Goal: Obtain resource: Obtain resource

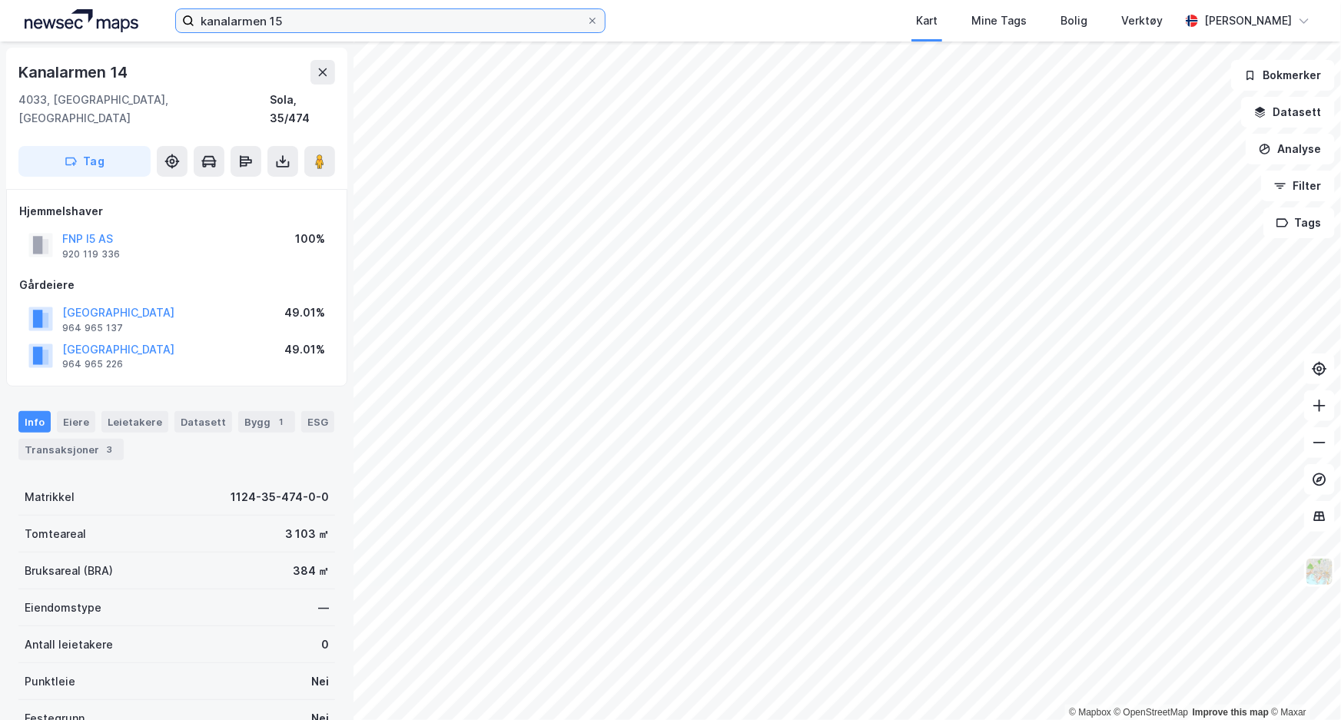
click at [355, 27] on input "kanalarmen 15" at bounding box center [390, 20] width 392 height 23
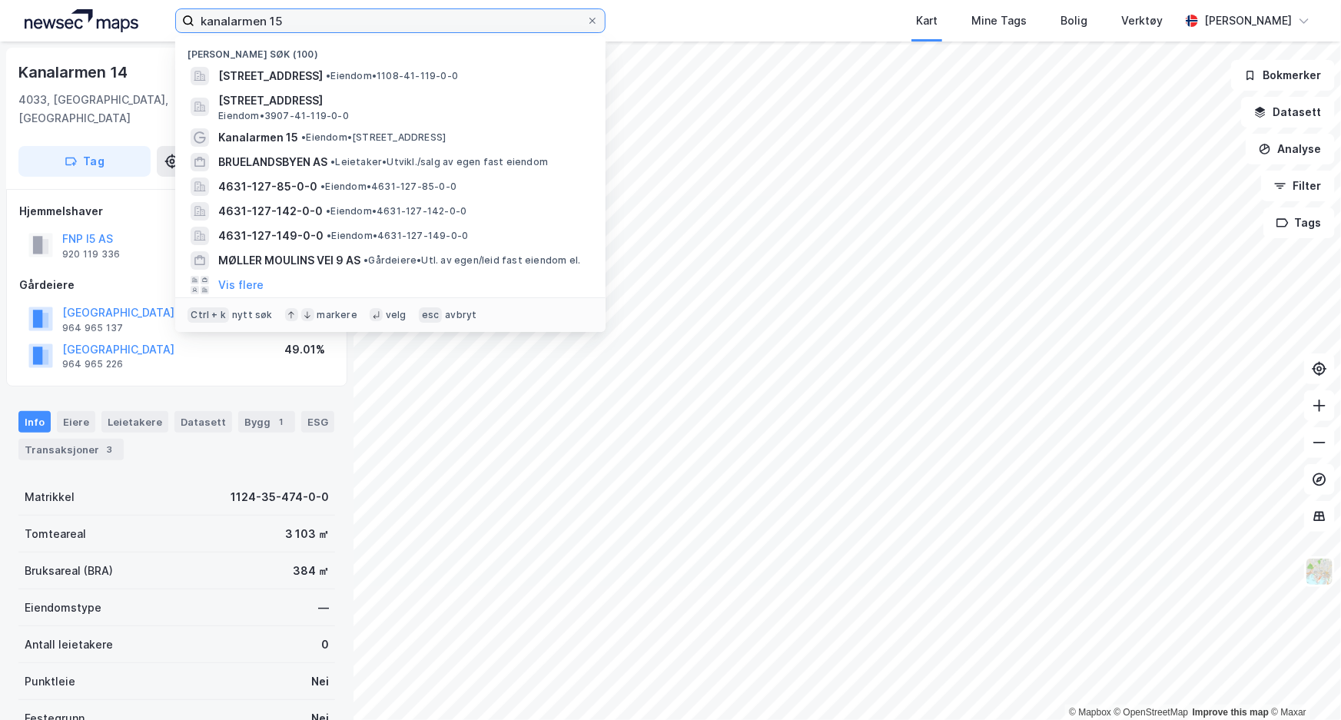
click at [352, 27] on input "kanalarmen 15" at bounding box center [390, 20] width 392 height 23
click at [351, 26] on input "kanalarmen 15" at bounding box center [390, 20] width 392 height 23
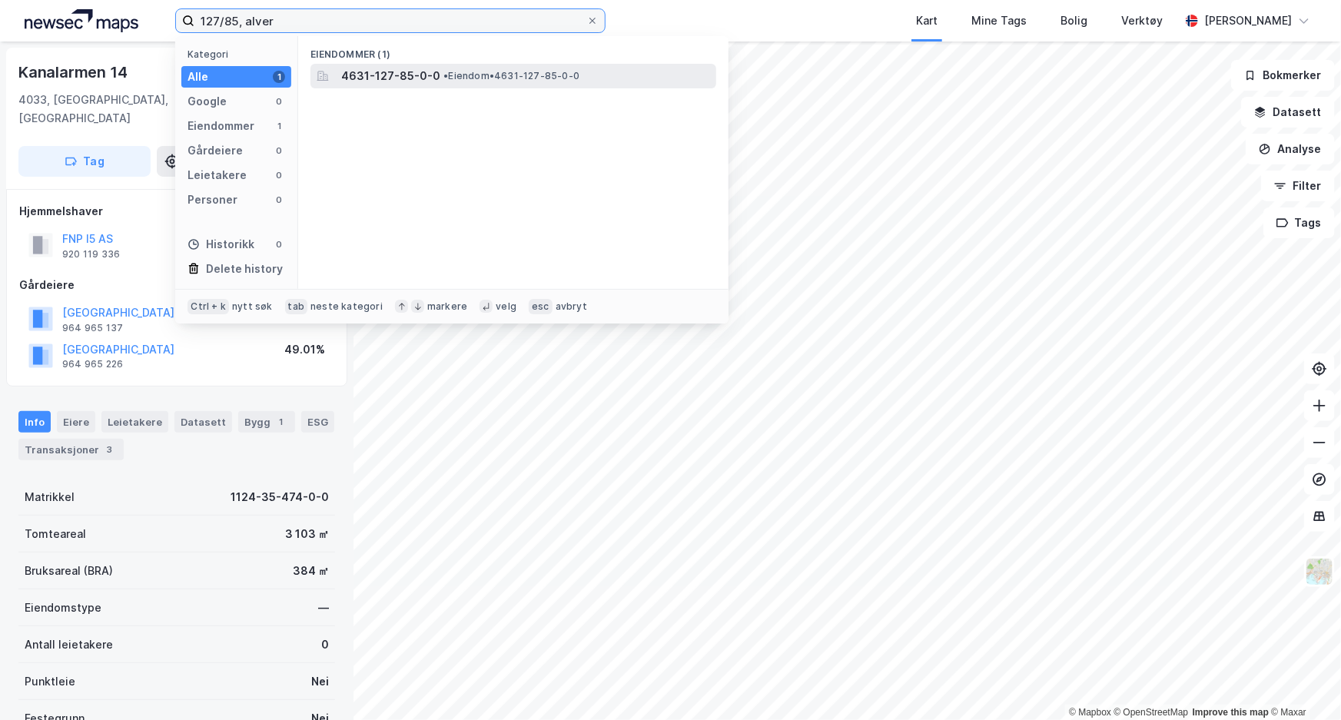
type input "127/85, alver"
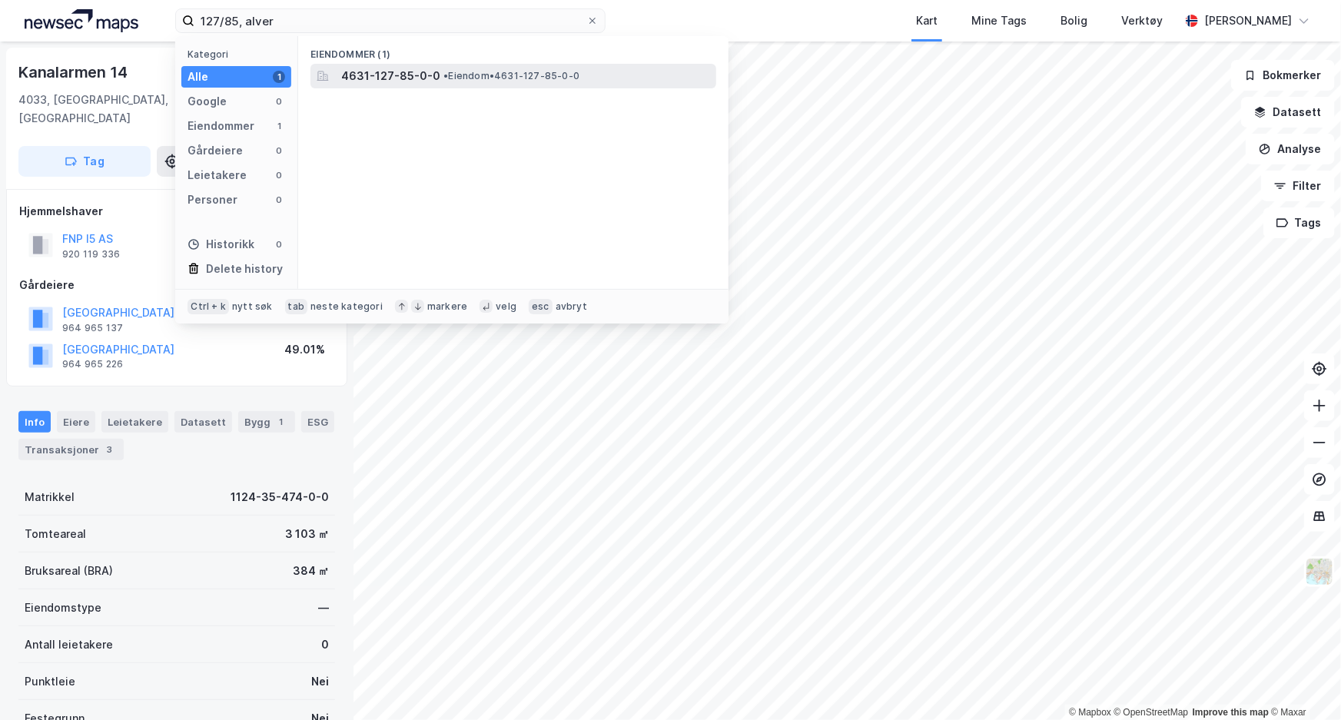
click at [365, 72] on span "4631-127-85-0-0" at bounding box center [390, 76] width 99 height 18
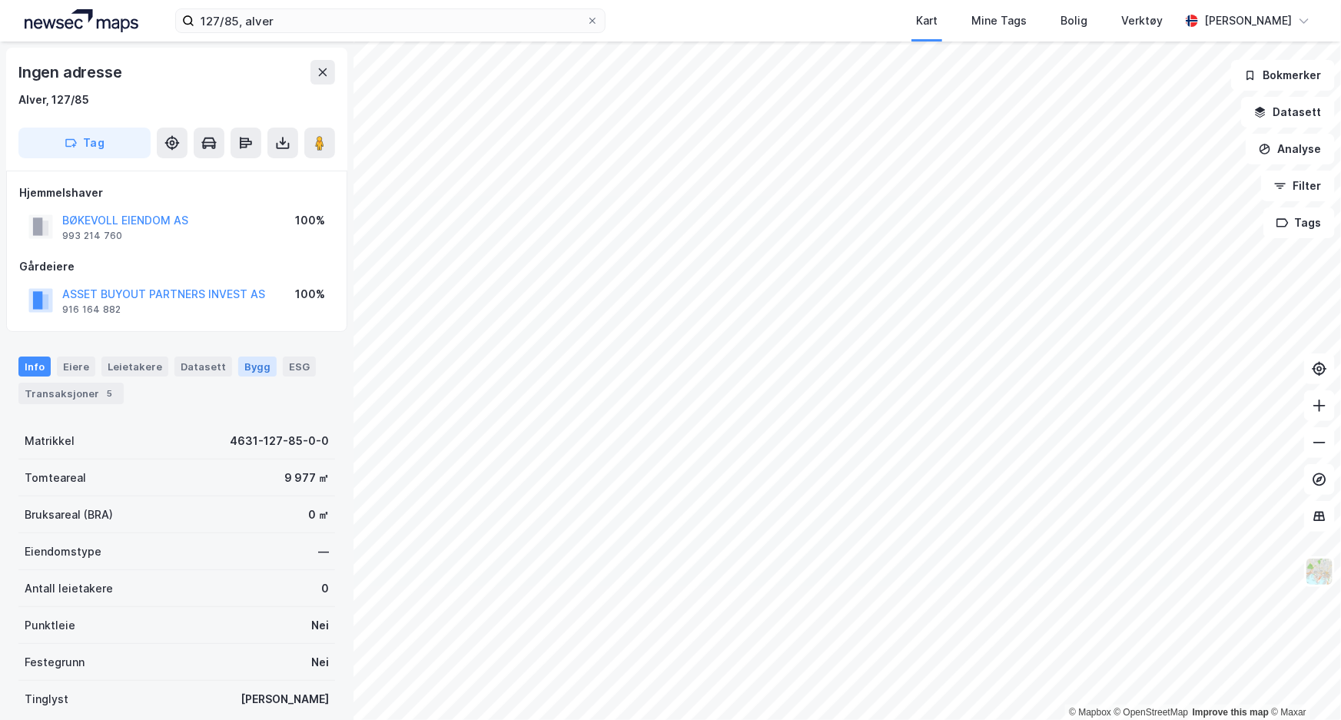
click at [238, 361] on div "Bygg" at bounding box center [257, 367] width 38 height 20
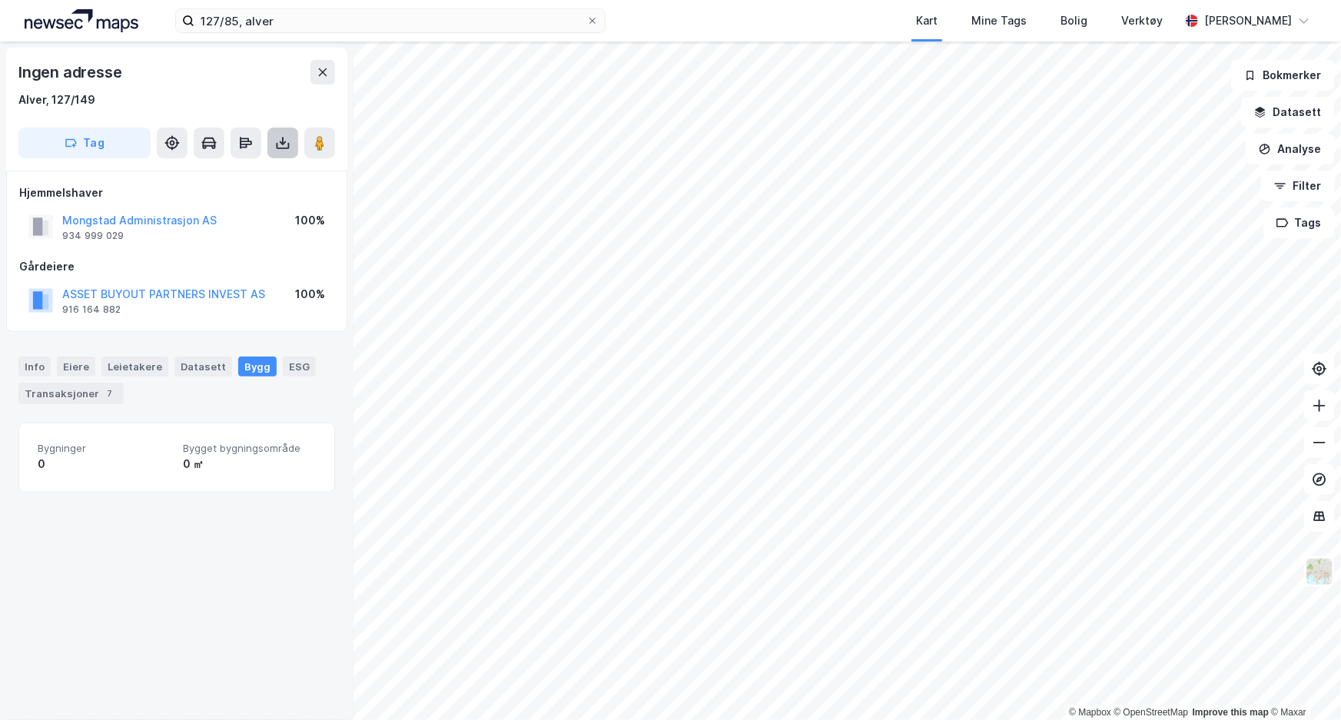
click at [277, 138] on icon at bounding box center [282, 142] width 15 height 15
click at [264, 168] on div "Last ned grunnbok" at bounding box center [216, 173] width 164 height 25
click at [287, 141] on icon at bounding box center [282, 142] width 15 height 15
click at [276, 168] on div "Last ned grunnbok" at bounding box center [216, 173] width 164 height 25
click at [287, 144] on icon at bounding box center [282, 142] width 15 height 15
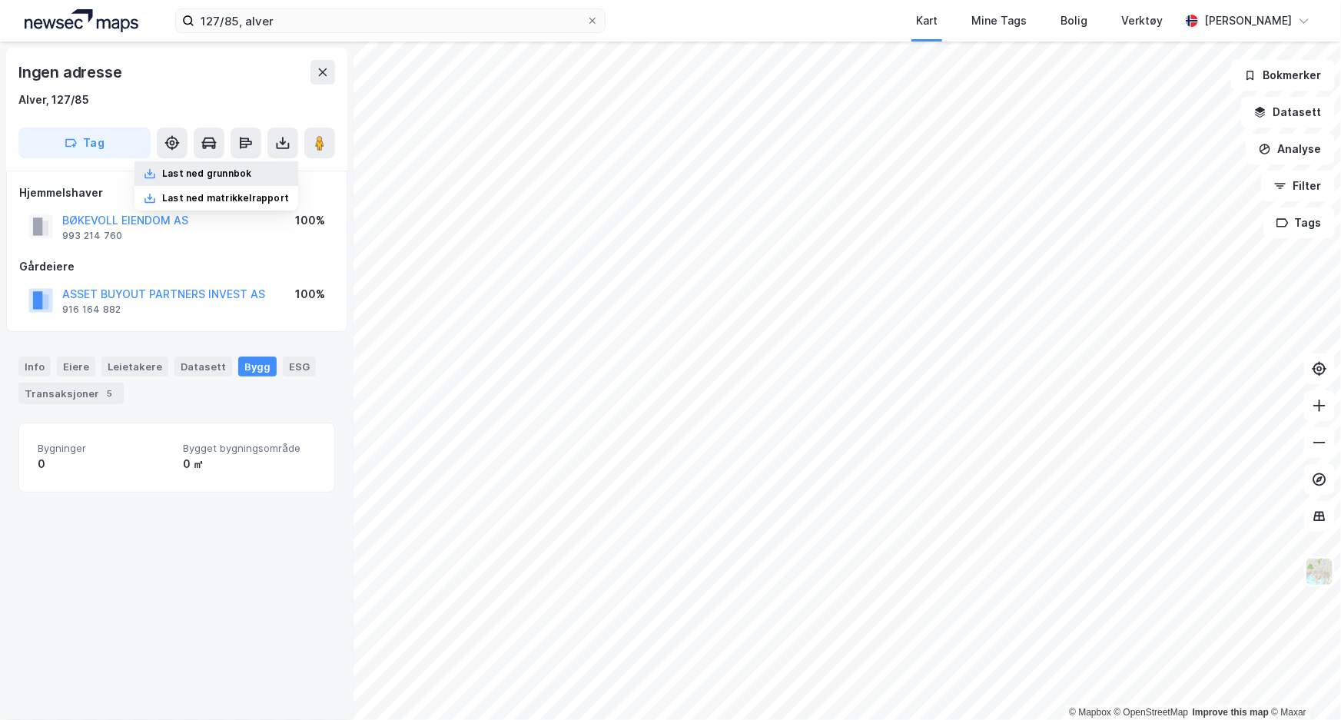
click at [281, 177] on div "Last ned grunnbok" at bounding box center [216, 173] width 164 height 25
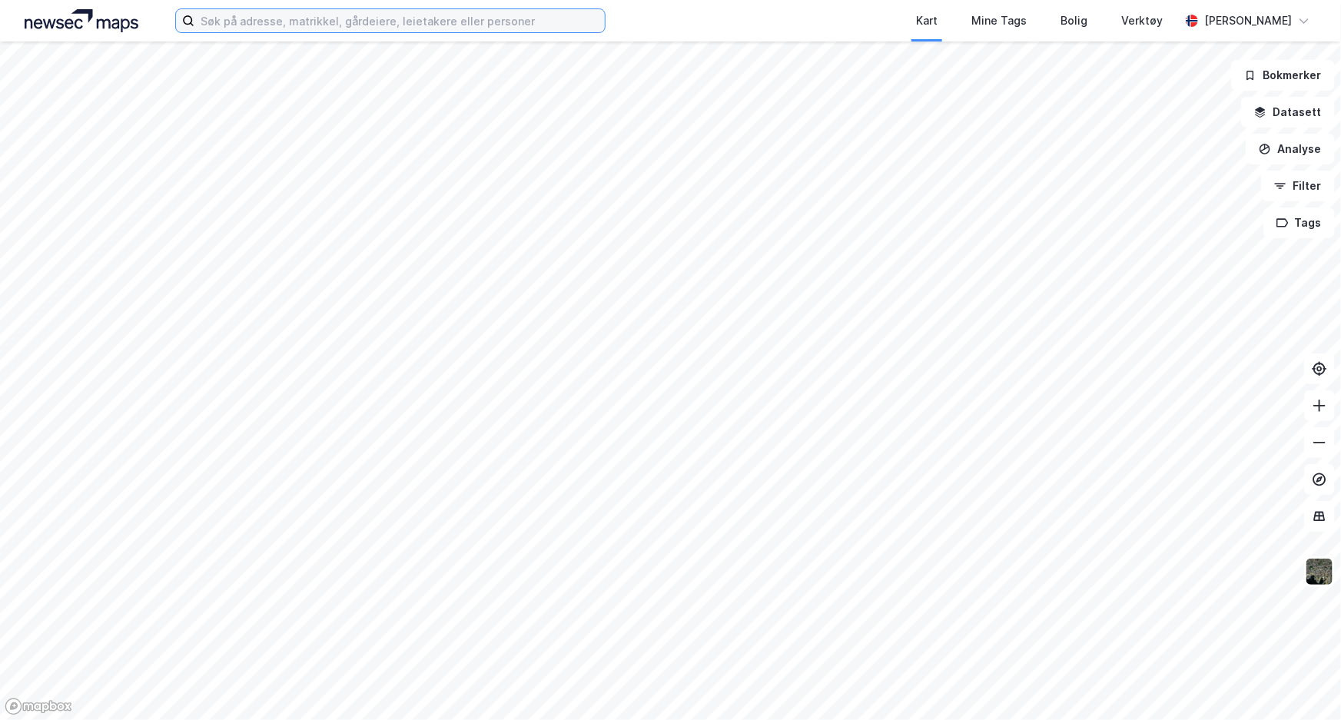
click at [393, 25] on input at bounding box center [399, 20] width 410 height 23
